Goal: Transaction & Acquisition: Download file/media

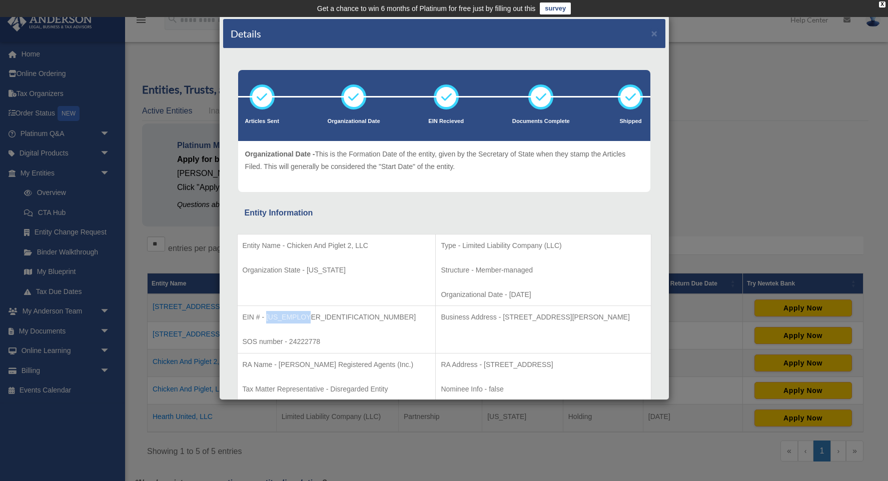
scroll to position [79, 0]
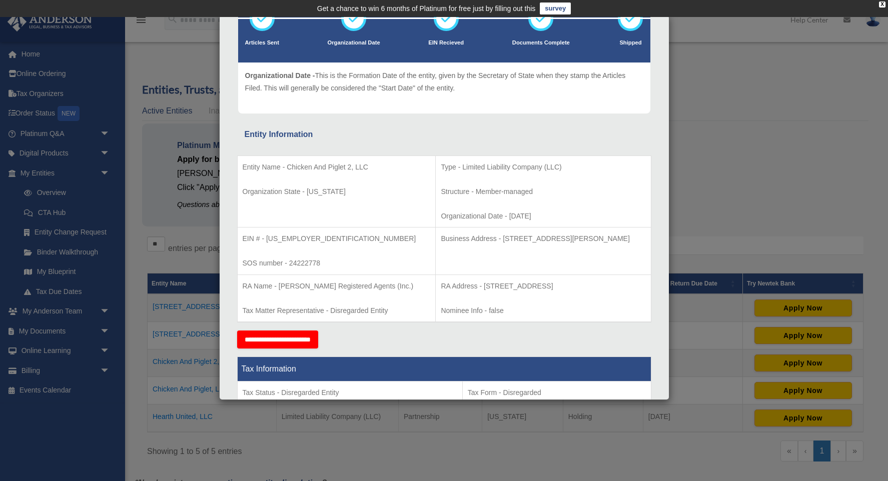
click at [392, 219] on td "Entity Name - Chicken And Piglet 2, LLC Organization State - [US_STATE]" at bounding box center [336, 192] width 199 height 72
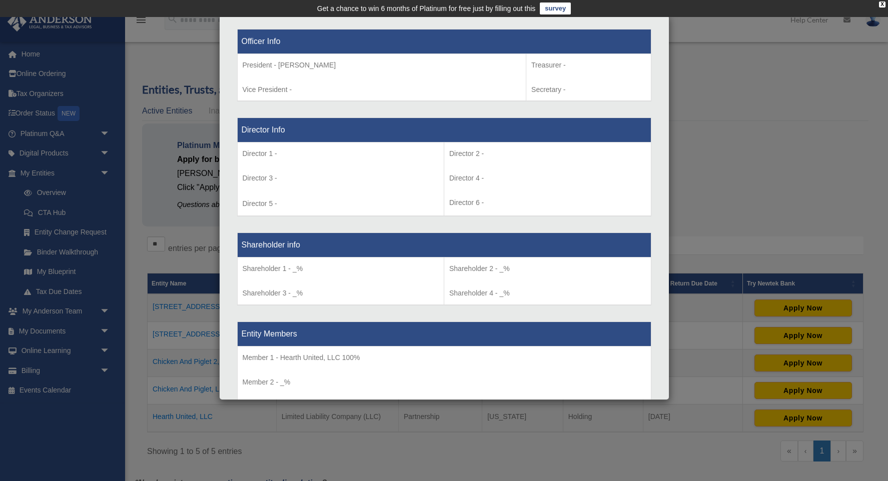
scroll to position [633, 0]
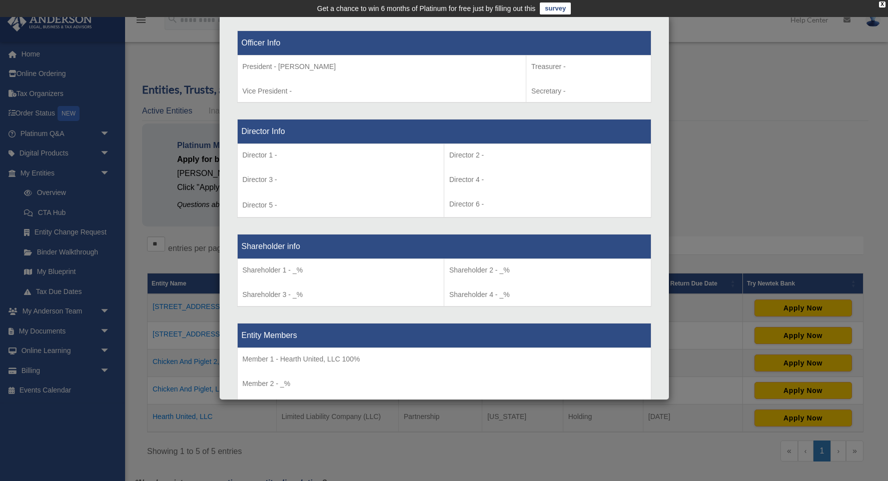
click at [126, 269] on div "Details × Articles Sent Organizational Date" at bounding box center [444, 240] width 888 height 481
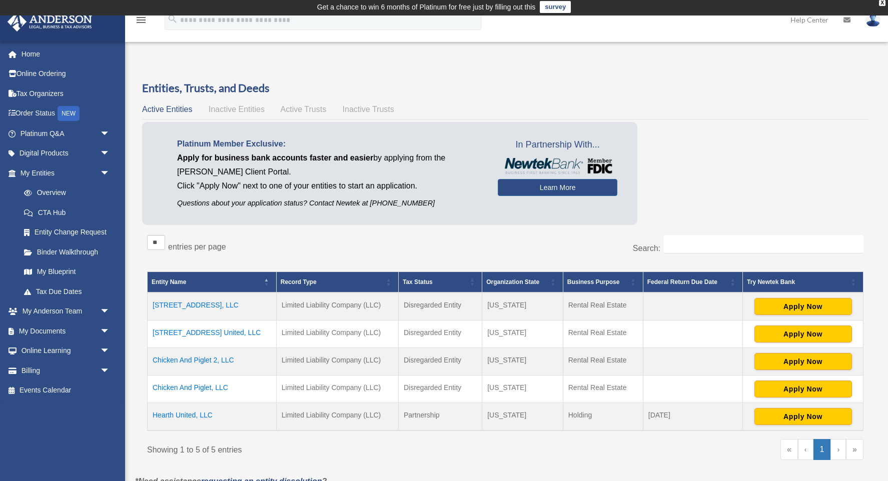
scroll to position [1, 0]
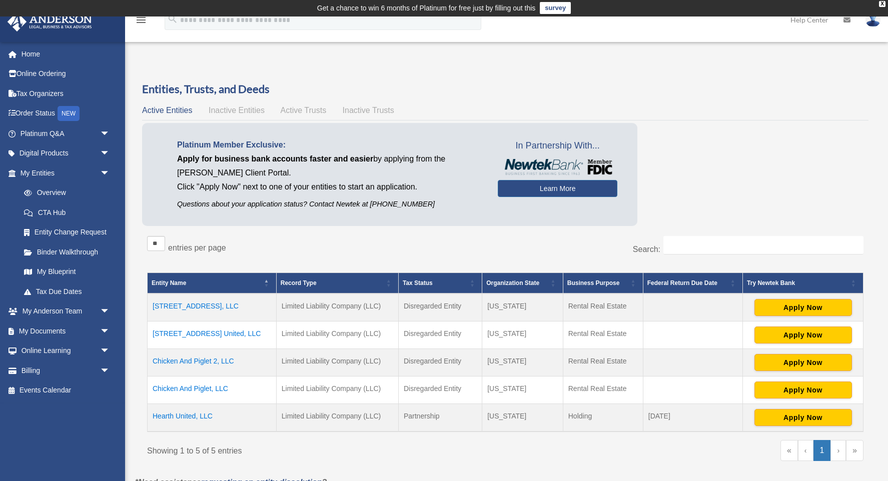
click at [192, 359] on td "Chicken And Piglet 2, LLC" at bounding box center [212, 363] width 129 height 28
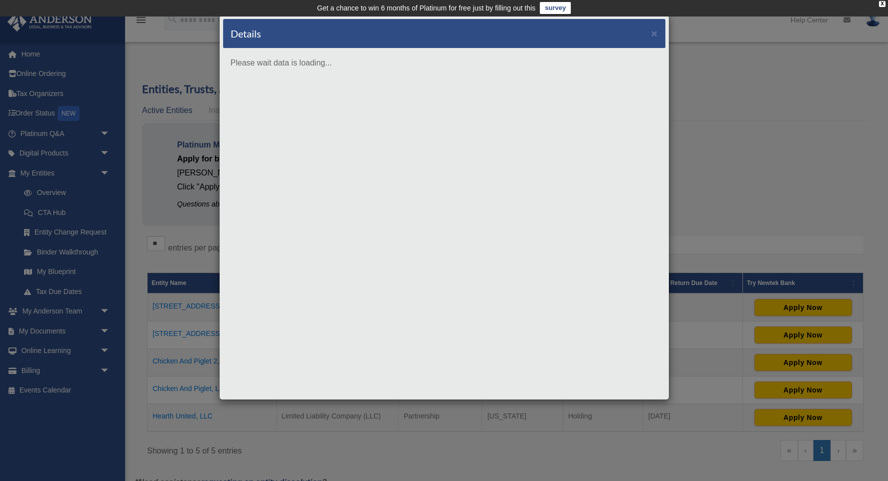
scroll to position [0, 0]
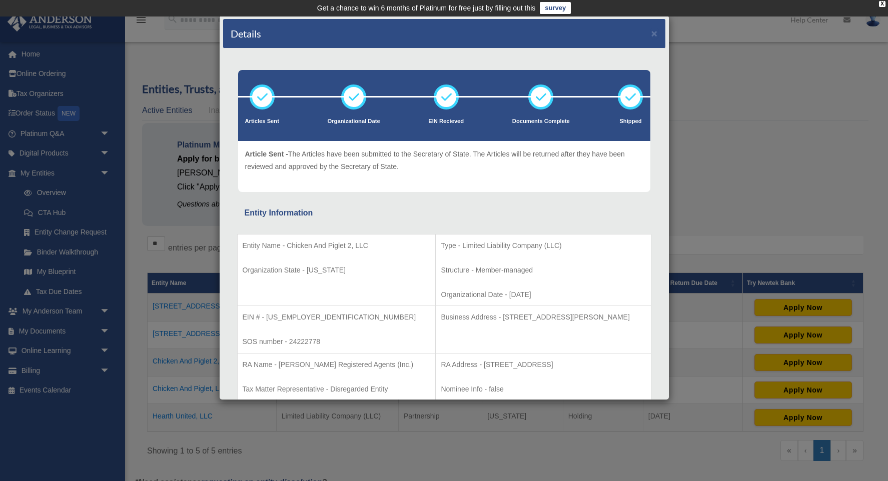
click at [130, 238] on div "Details × Articles Sent Organizational Date" at bounding box center [444, 240] width 888 height 481
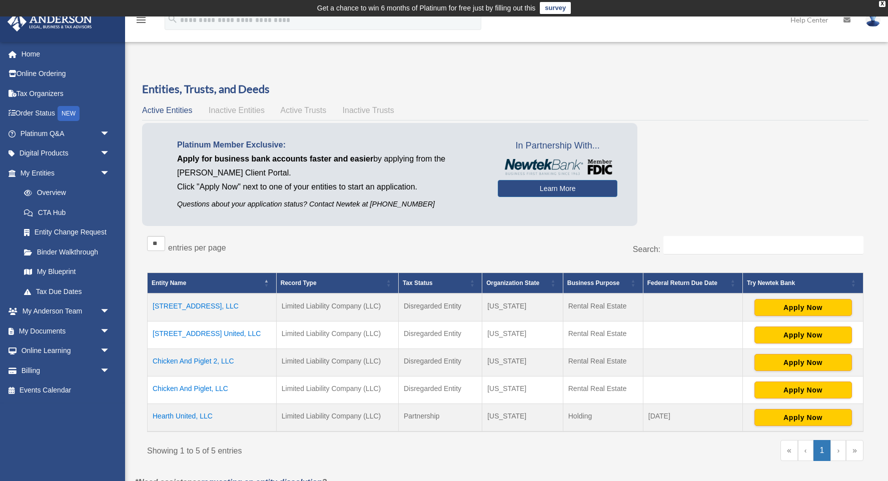
click at [132, 294] on div "Entities, Trusts, and Deeds Active Entities Inactive Entities Active Trusts Ina…" at bounding box center [505, 279] width 755 height 395
click at [68, 328] on link "My Documents arrow_drop_down" at bounding box center [66, 331] width 118 height 20
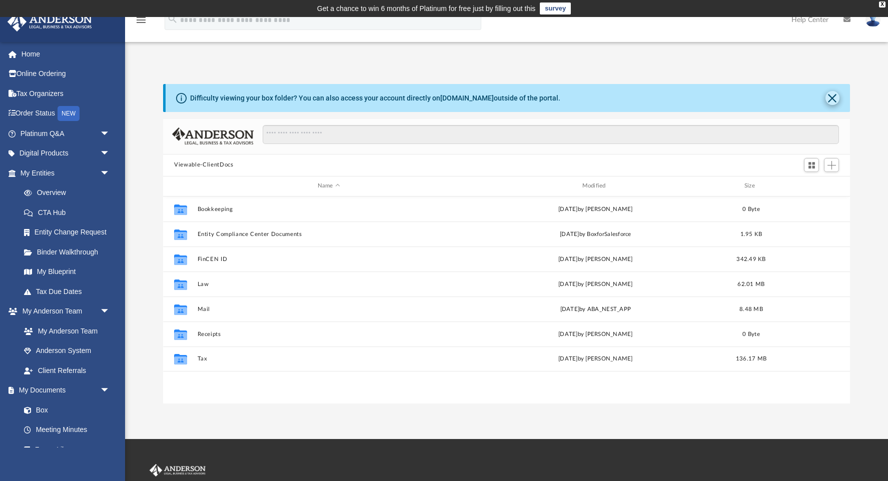
scroll to position [228, 686]
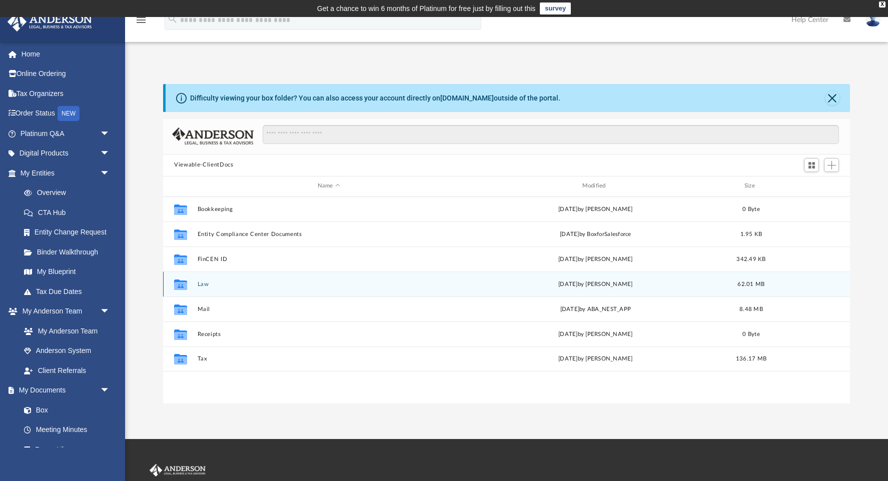
click at [198, 284] on button "Law" at bounding box center [329, 284] width 263 height 7
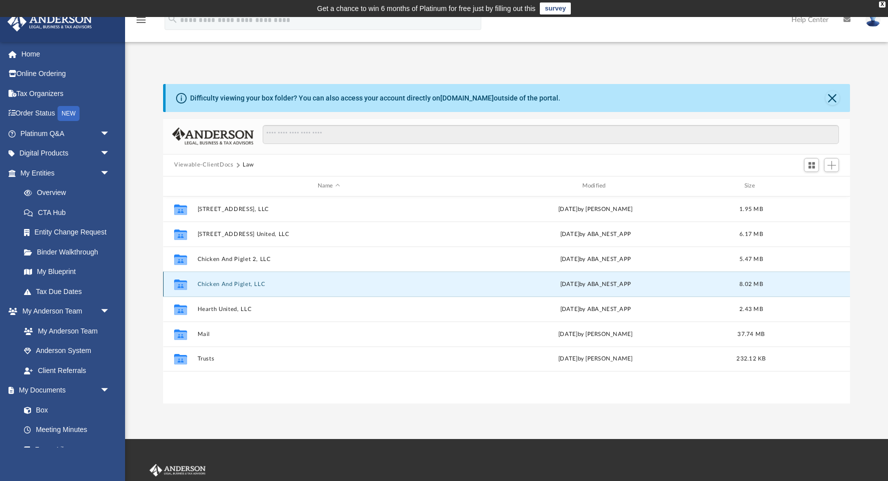
click at [215, 286] on button "Chicken And Piglet, LLC" at bounding box center [329, 284] width 263 height 7
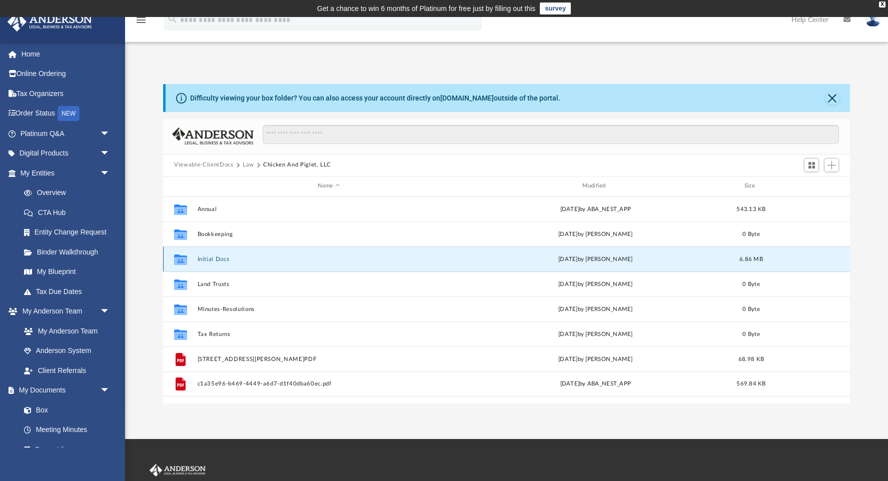
click at [217, 258] on button "Initial Docs" at bounding box center [329, 259] width 263 height 7
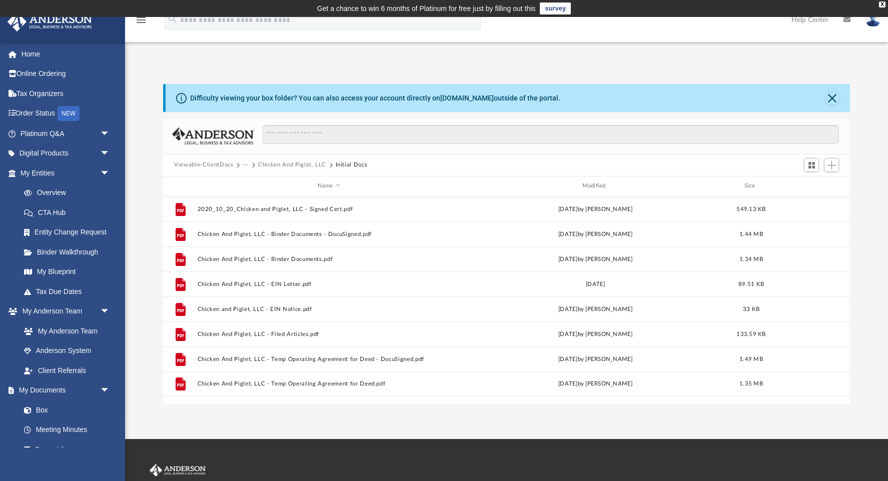
click at [282, 167] on button "Chicken And Piglet, LLC" at bounding box center [292, 165] width 68 height 9
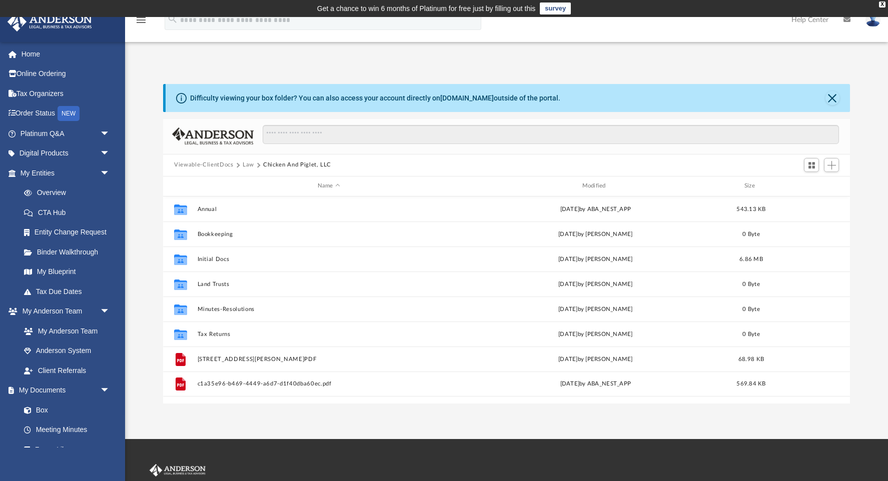
click at [246, 167] on button "Law" at bounding box center [249, 165] width 12 height 9
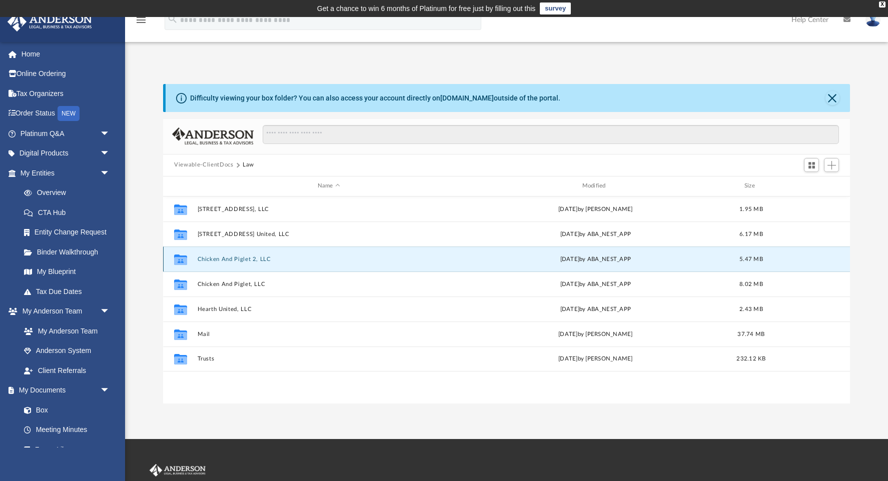
click at [228, 258] on button "Chicken And Piglet 2, LLC" at bounding box center [329, 259] width 263 height 7
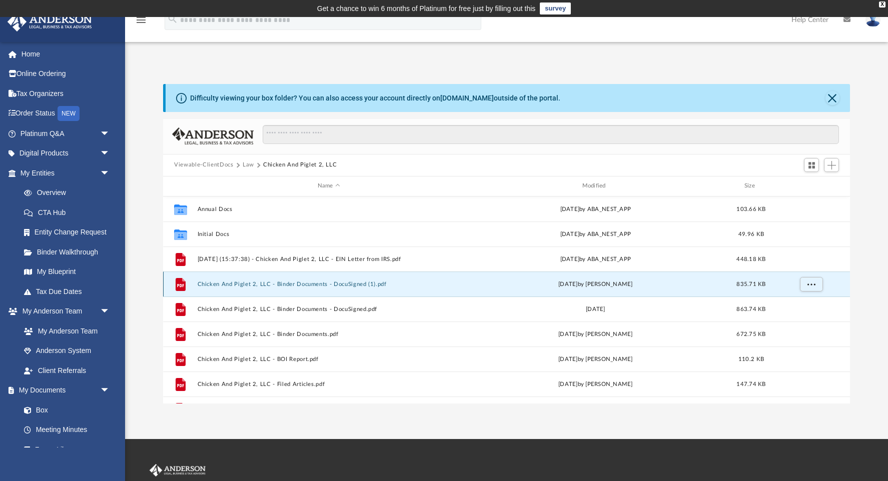
click at [272, 285] on button "Chicken And Piglet 2, LLC - Binder Documents - DocuSigned (1).pdf" at bounding box center [329, 284] width 263 height 7
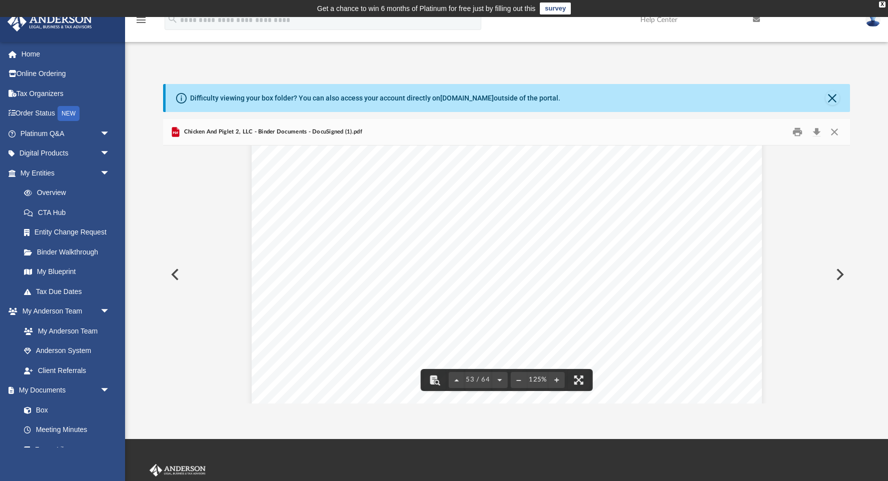
scroll to position [35206, 0]
click at [817, 134] on button "Download" at bounding box center [816, 132] width 18 height 16
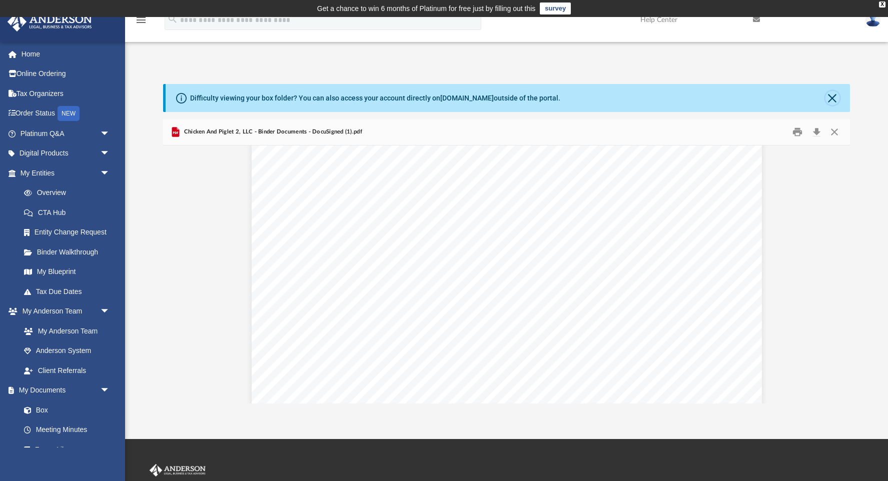
click at [832, 97] on button "Close" at bounding box center [832, 98] width 14 height 14
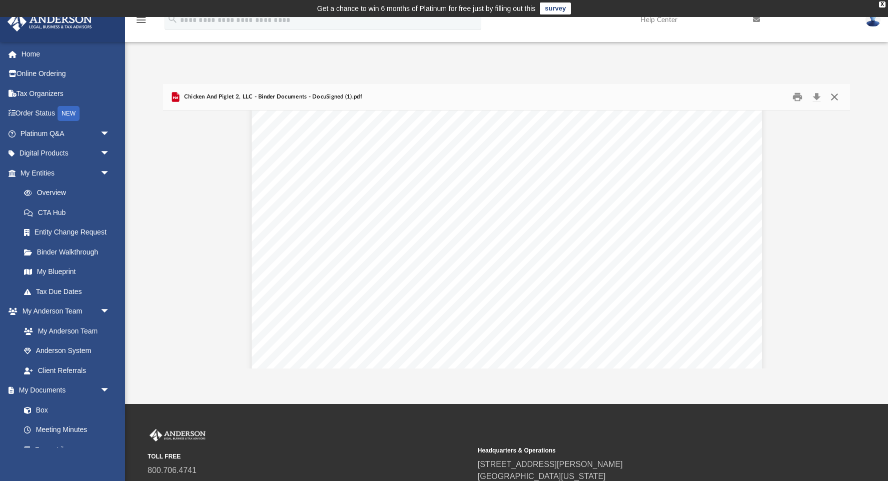
click at [835, 98] on button "Close" at bounding box center [834, 97] width 18 height 16
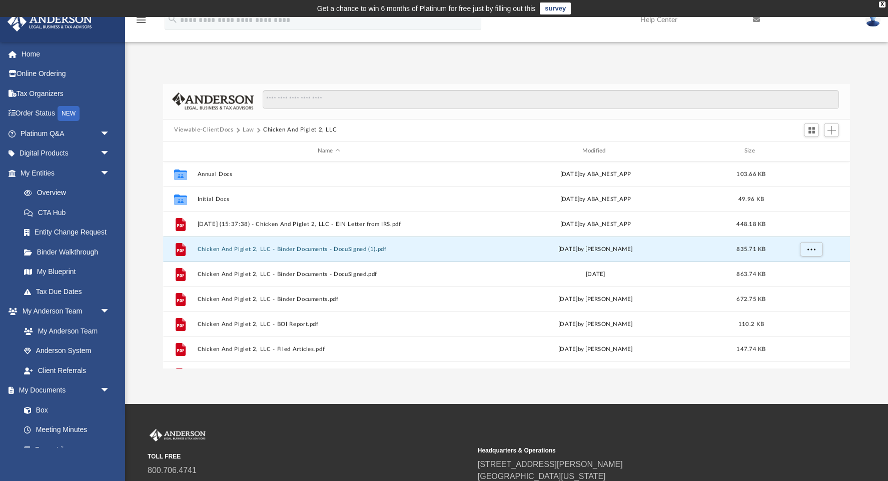
click at [472, 61] on div "App [EMAIL_ADDRESS][DOMAIN_NAME] Sign Out [EMAIL_ADDRESS][DOMAIN_NAME] Home Onl…" at bounding box center [444, 211] width 888 height 316
